Goal: Task Accomplishment & Management: Manage account settings

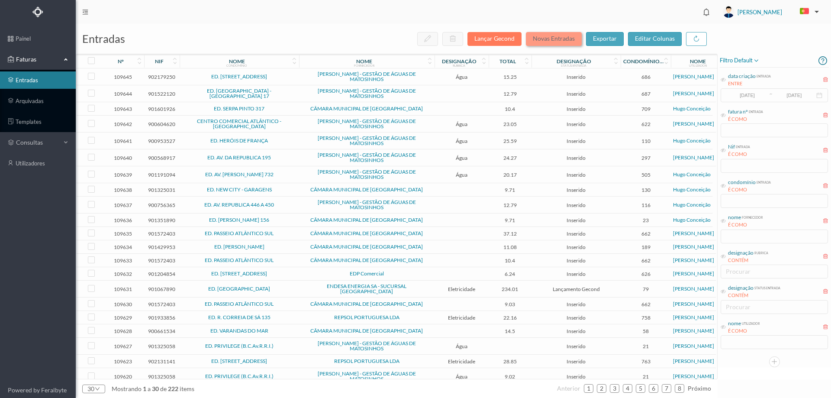
click at [569, 39] on button "Novas Entradas" at bounding box center [554, 39] width 56 height 14
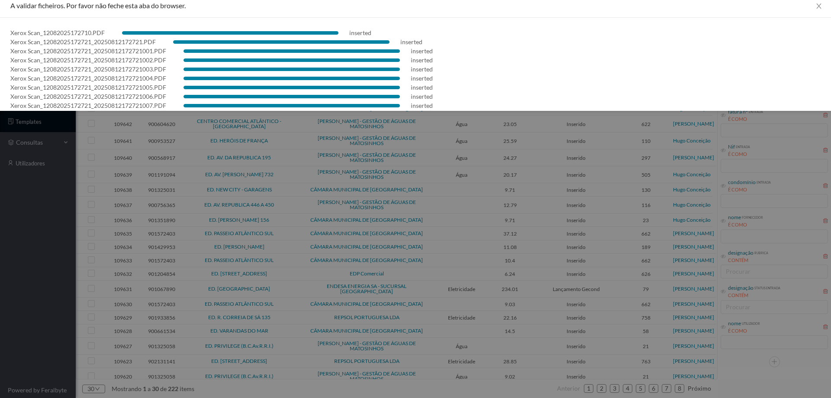
scroll to position [25, 0]
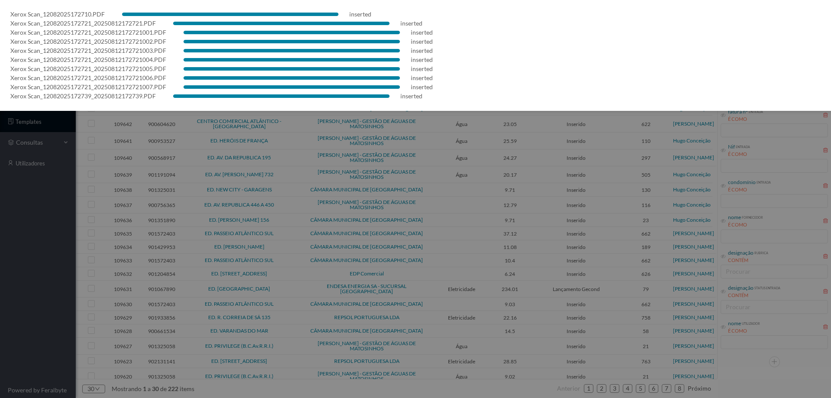
drag, startPoint x: 2, startPoint y: 292, endPoint x: 71, endPoint y: 264, distance: 74.2
click at [3, 290] on div at bounding box center [415, 199] width 831 height 398
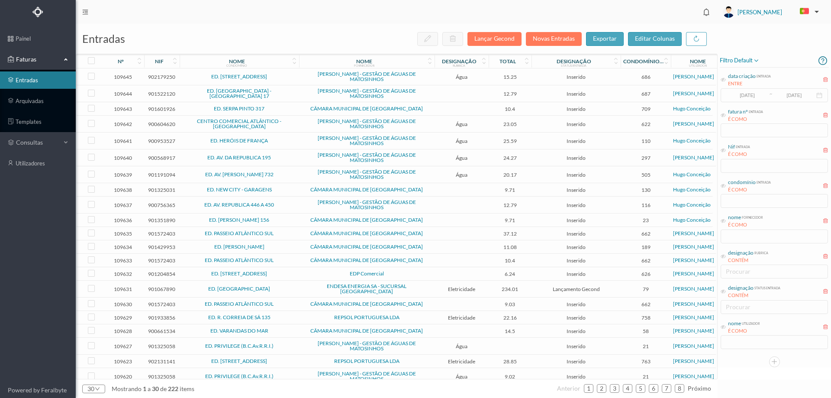
scroll to position [0, 0]
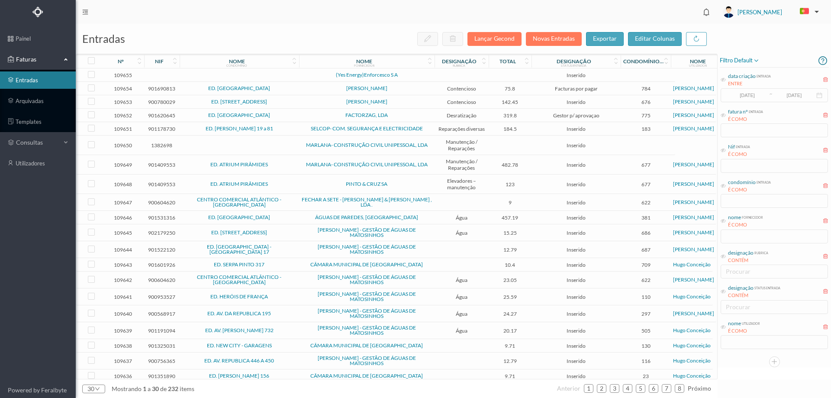
drag, startPoint x: 334, startPoint y: 30, endPoint x: 336, endPoint y: 38, distance: 7.6
click at [334, 30] on div "entradas Lançar Gecond Novas Entradas exportar editar colunas" at bounding box center [397, 39] width 642 height 30
click at [293, 71] on td at bounding box center [239, 74] width 119 height 13
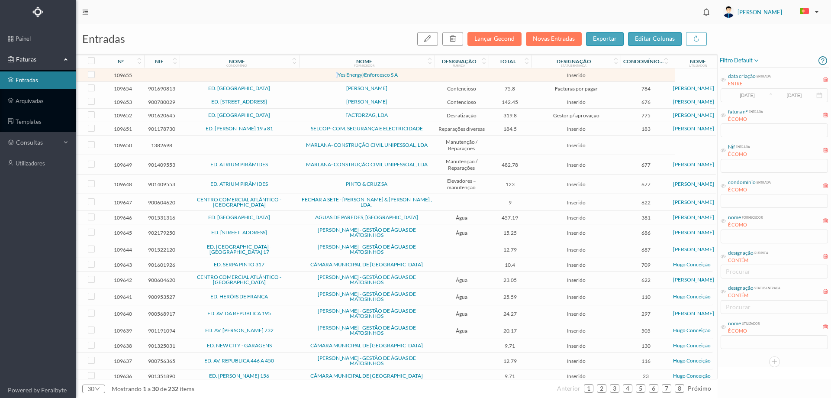
click at [293, 71] on td at bounding box center [239, 74] width 119 height 13
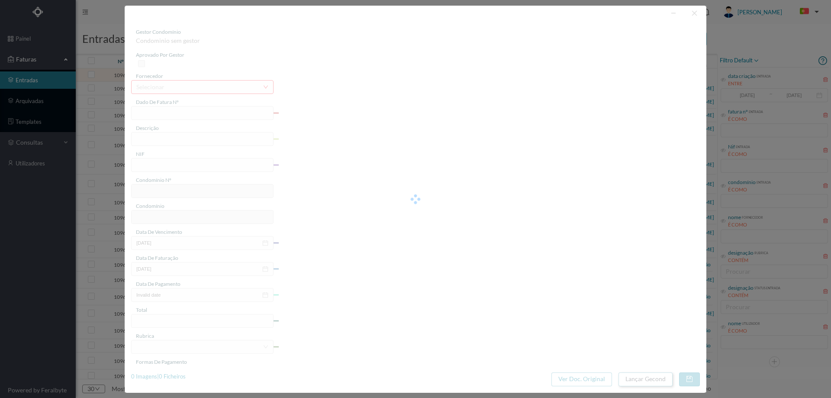
type input "0"
type input "Invalid date"
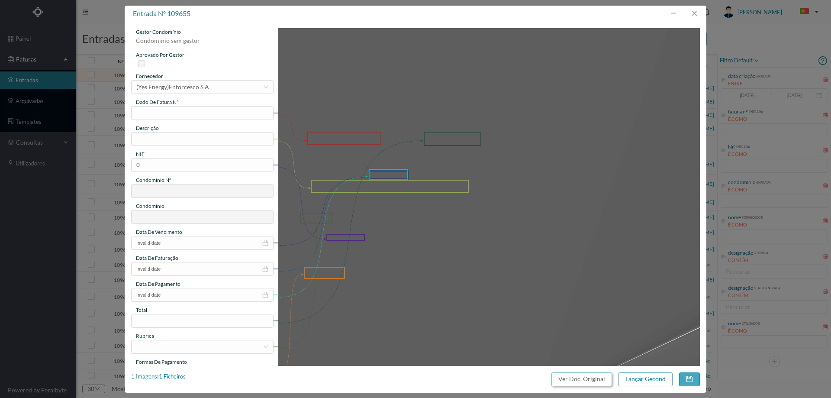
click at [566, 378] on button "Ver Doc. Original" at bounding box center [581, 379] width 61 height 14
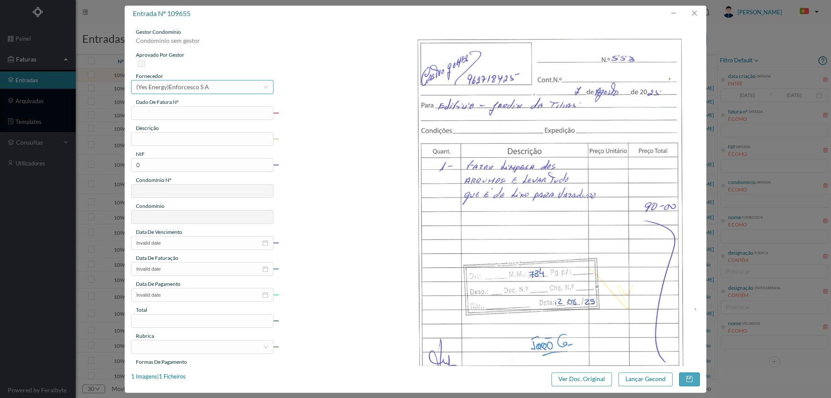
click at [187, 90] on div "(Yes Energy)Enforcesco S A" at bounding box center [172, 87] width 73 height 13
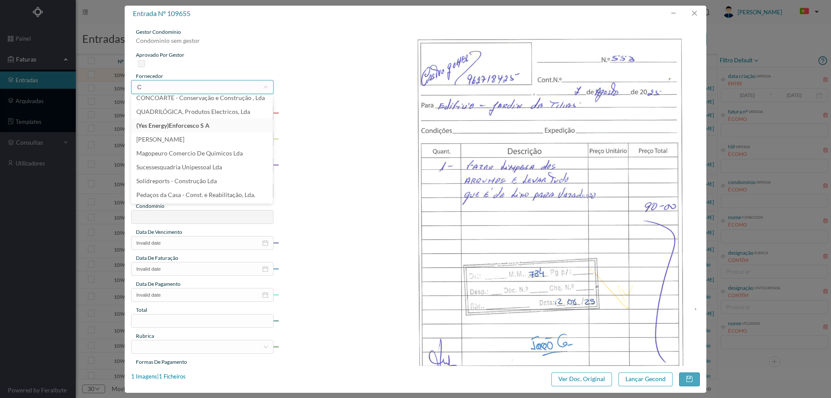
scroll to position [2, 0]
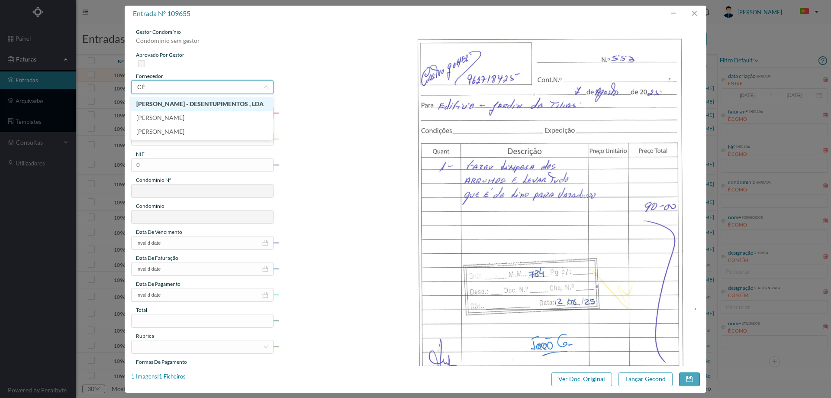
type input "C"
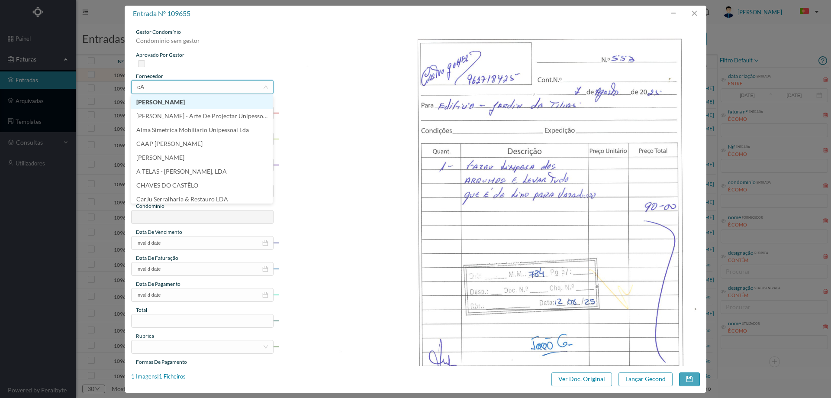
type input "cAS"
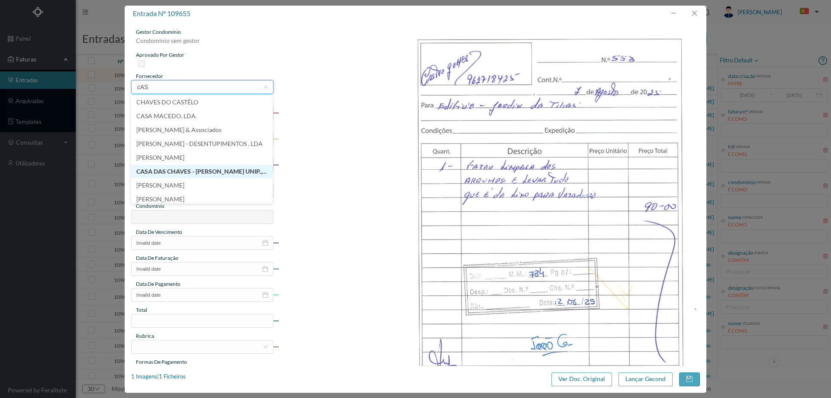
scroll to position [43, 0]
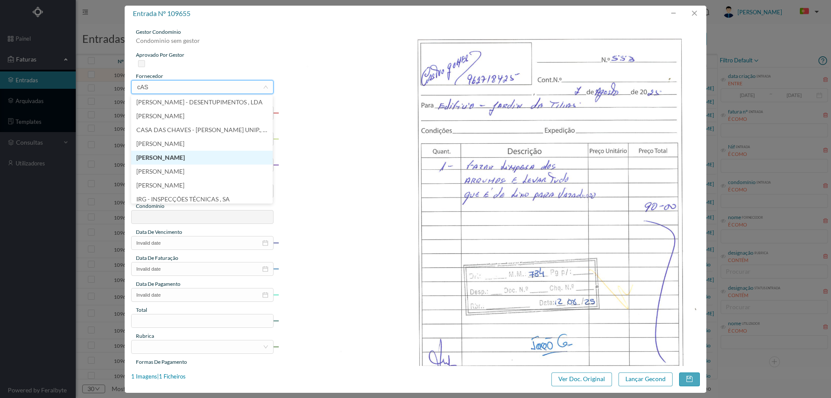
click at [195, 156] on li "[PERSON_NAME]" at bounding box center [202, 158] width 142 height 14
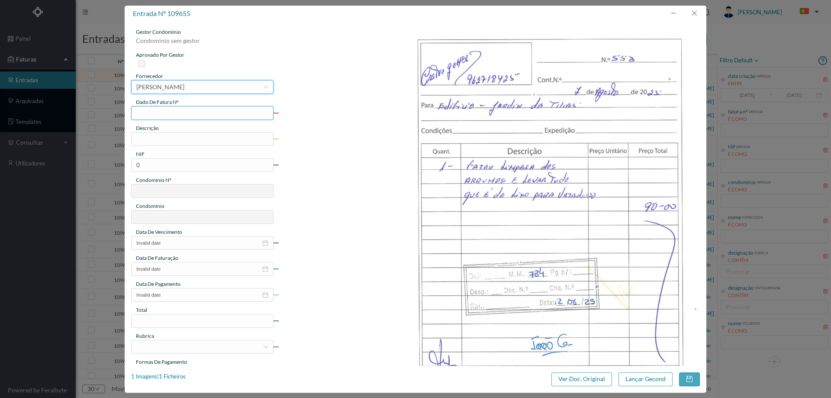
click at [195, 117] on input "text" at bounding box center [202, 113] width 142 height 14
click at [692, 14] on button "button" at bounding box center [694, 13] width 21 height 14
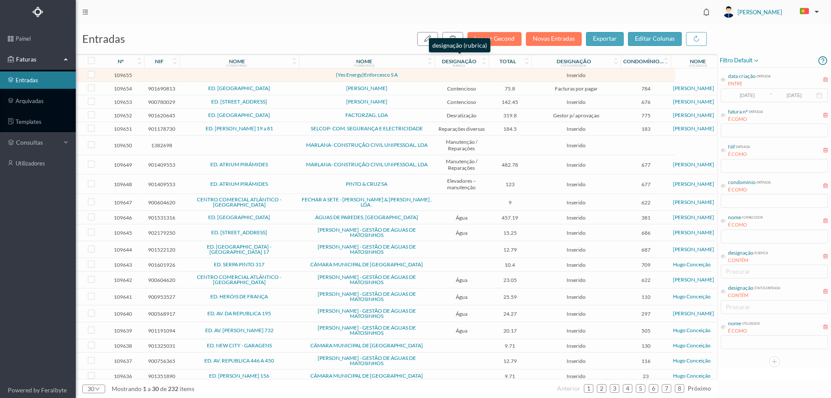
click at [457, 41] on div "designação (rubrica)" at bounding box center [459, 45] width 61 height 14
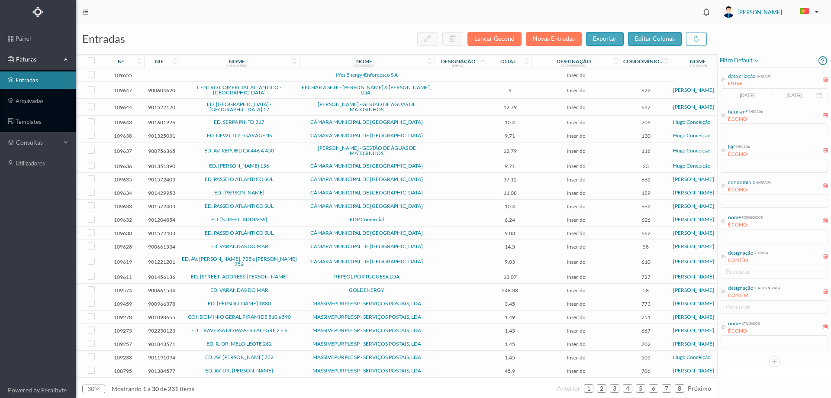
click at [432, 79] on td "(Yes Energy)Enforcesco S A" at bounding box center [366, 74] width 135 height 13
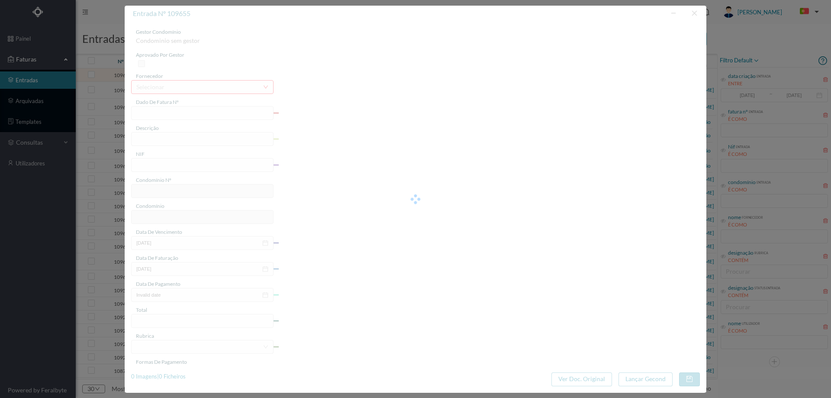
type input "0"
type input "Invalid date"
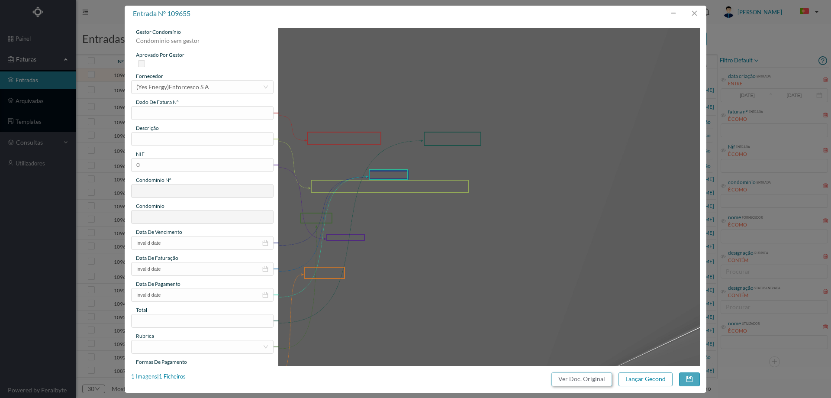
click at [591, 374] on button "Ver Doc. Original" at bounding box center [581, 379] width 61 height 14
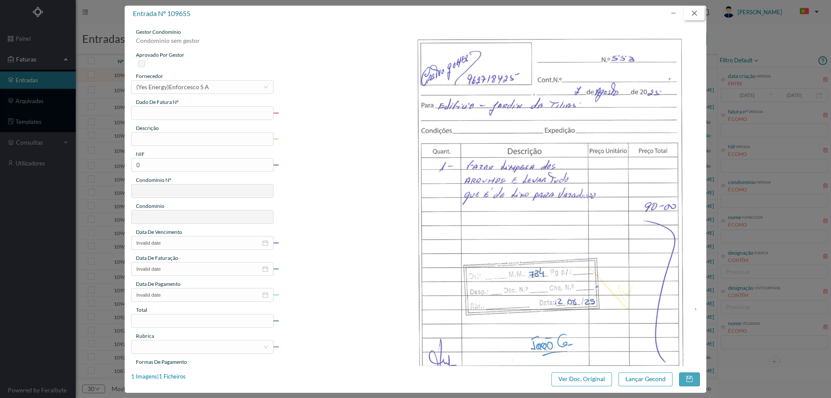
click at [690, 14] on button "button" at bounding box center [694, 13] width 21 height 14
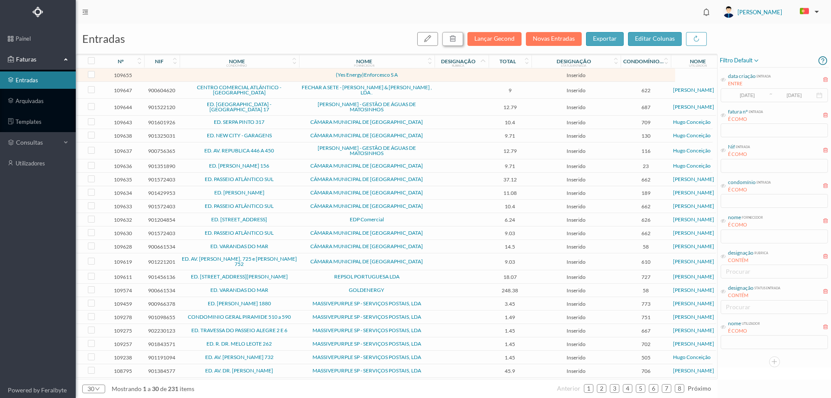
click at [456, 39] on icon "button" at bounding box center [452, 38] width 7 height 7
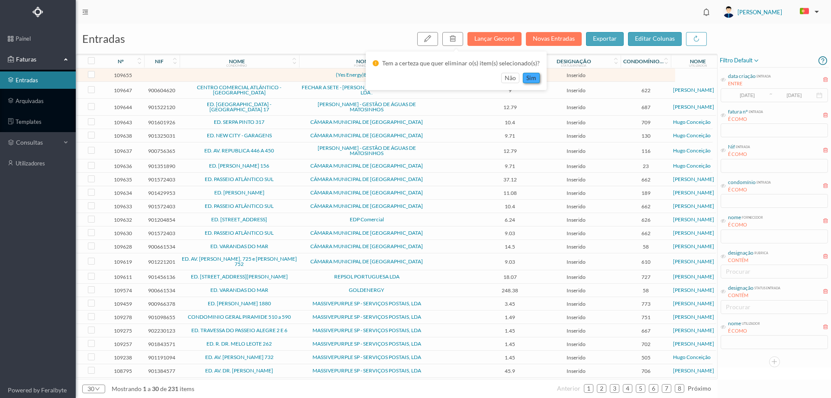
click at [525, 79] on button "sim" at bounding box center [531, 78] width 17 height 10
